Goal: Transaction & Acquisition: Purchase product/service

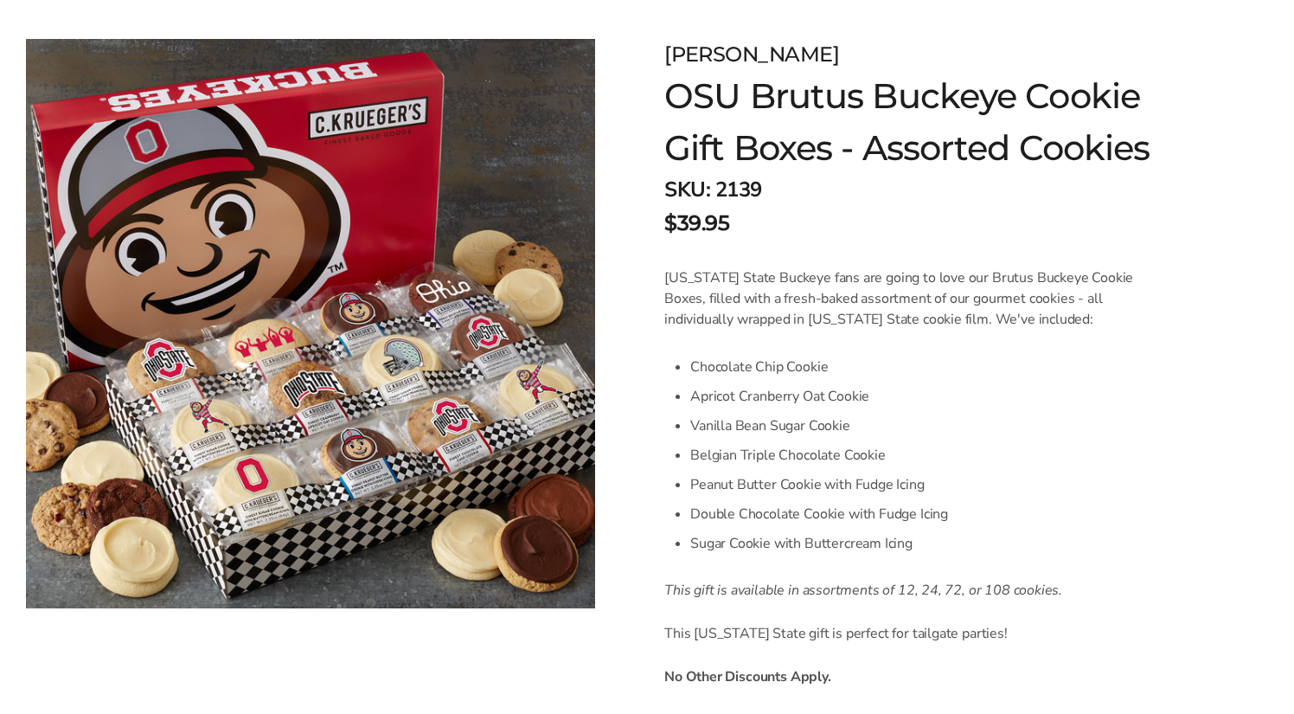
scroll to position [263, 0]
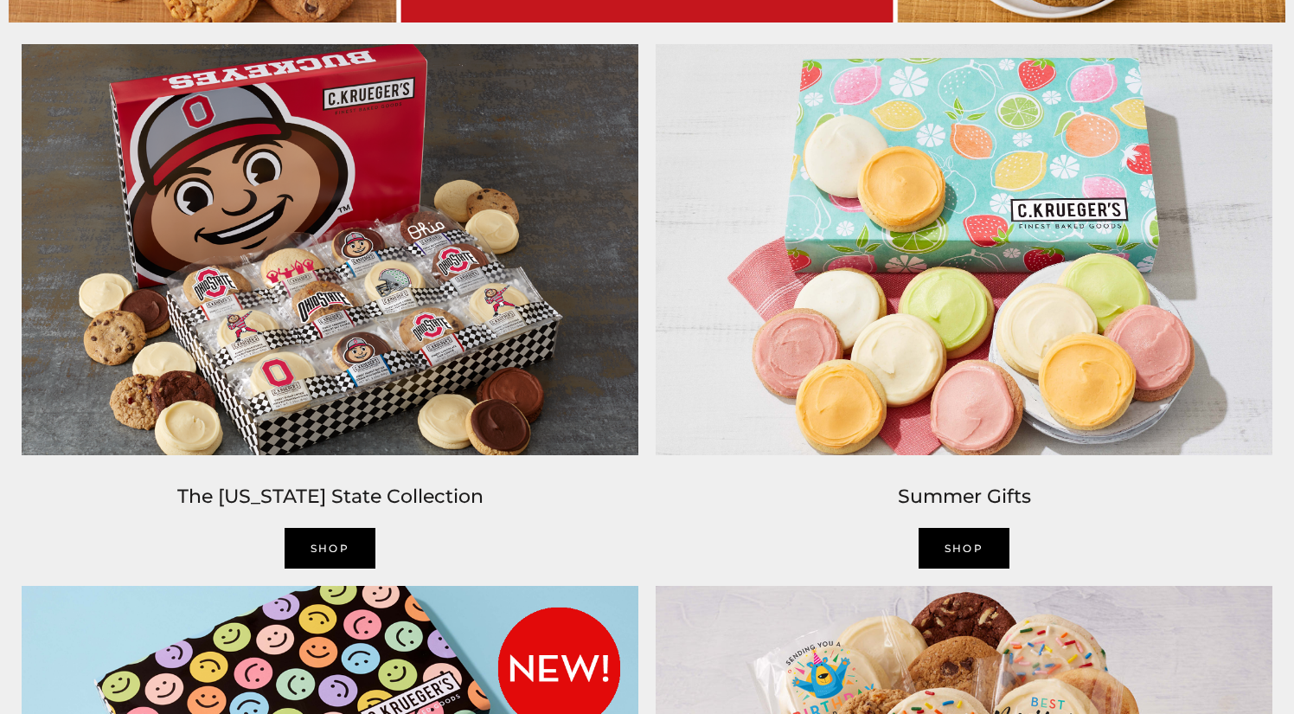
scroll to position [1322, 0]
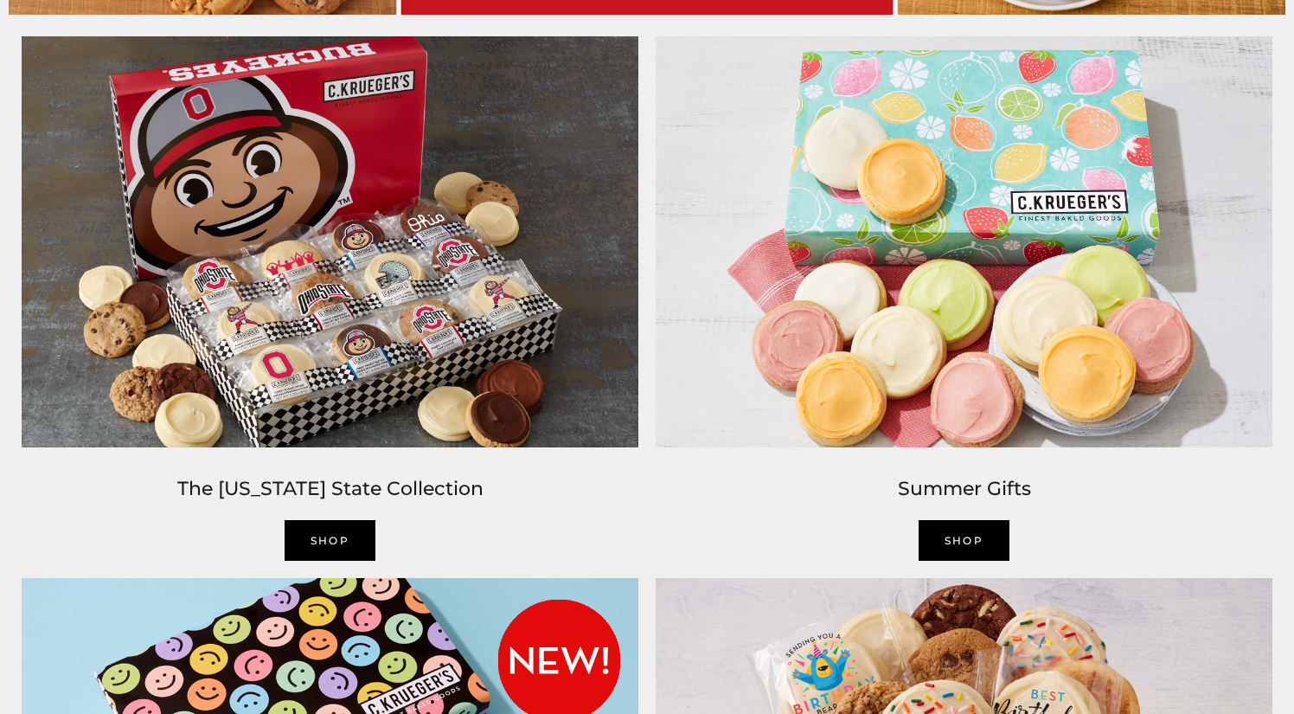
click at [342, 532] on link "Shop" at bounding box center [331, 540] width 92 height 41
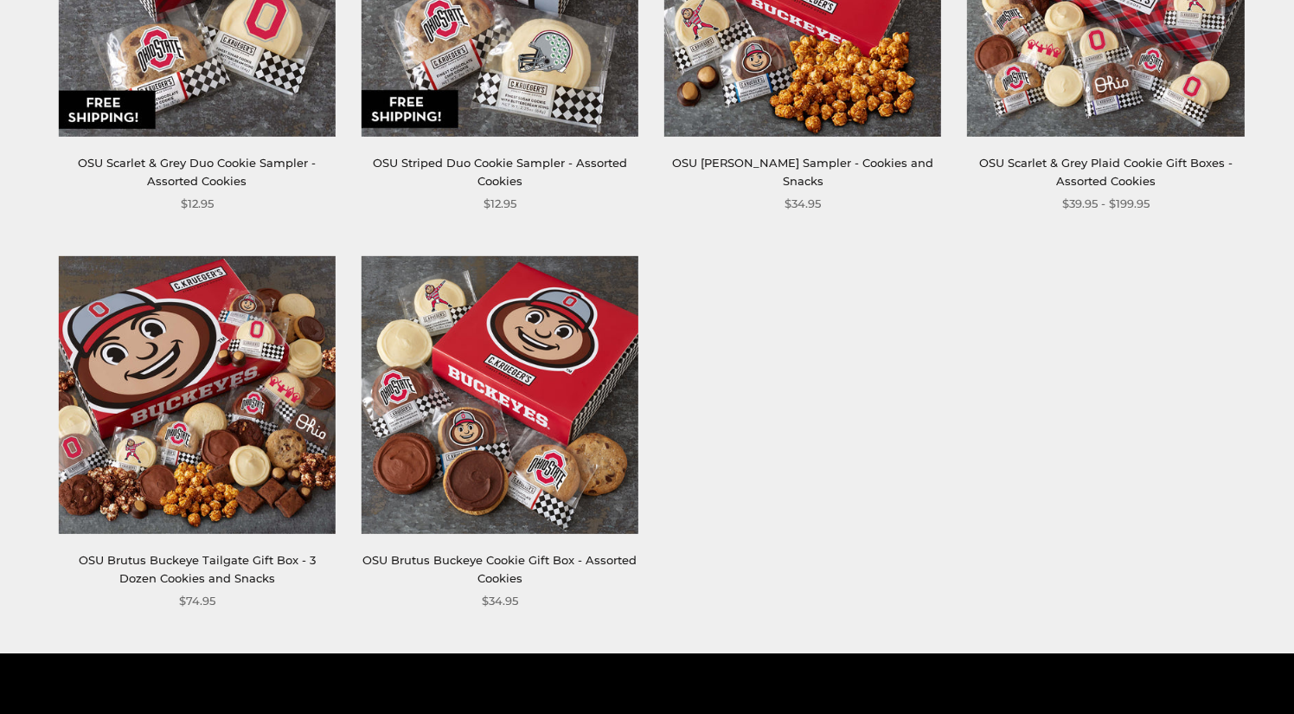
scroll to position [917, 0]
click at [195, 449] on img at bounding box center [196, 394] width 277 height 277
